Goal: Find specific page/section: Find specific page/section

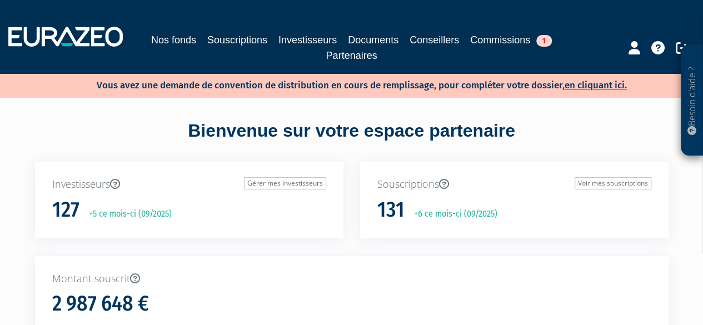
click at [235, 44] on link "Souscriptions" at bounding box center [237, 40] width 60 height 16
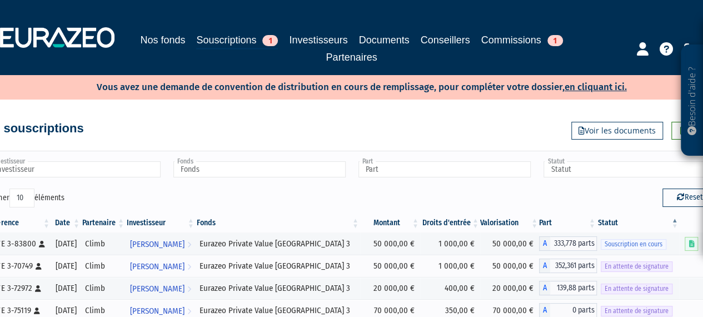
click at [100, 171] on input "Investisseur" at bounding box center [74, 169] width 172 height 16
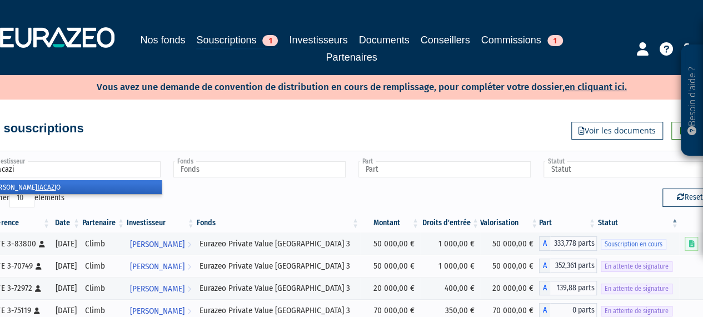
type input "jacazio"
